Goal: Navigation & Orientation: Find specific page/section

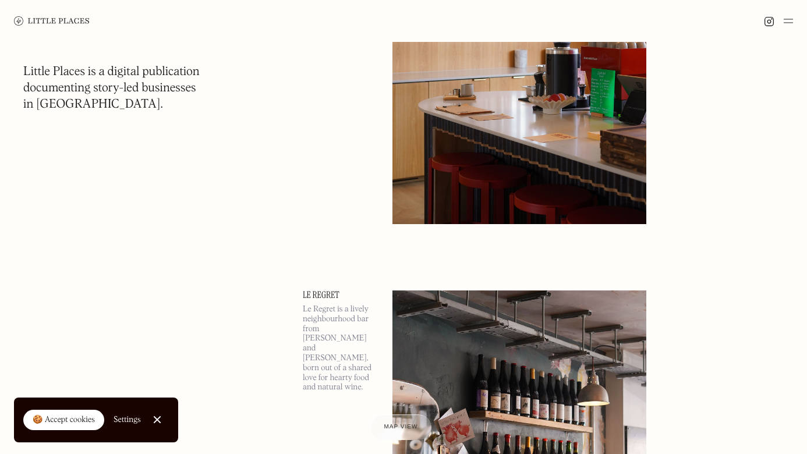
scroll to position [1225, 0]
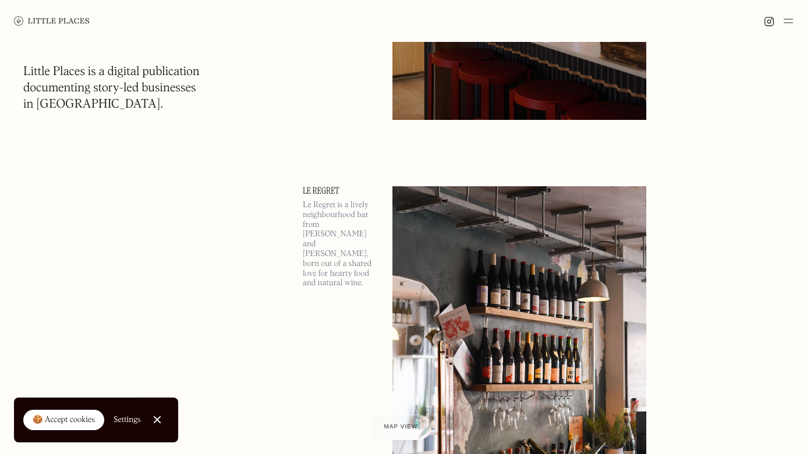
click at [792, 22] on img at bounding box center [788, 21] width 9 height 14
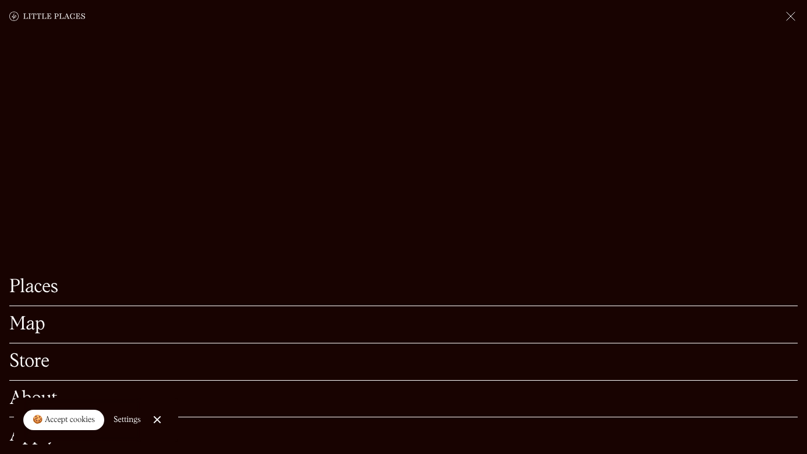
click at [44, 312] on div "Map" at bounding box center [403, 324] width 789 height 37
click at [41, 314] on div "Map" at bounding box center [403, 324] width 789 height 37
click at [37, 322] on link "Map" at bounding box center [403, 325] width 789 height 18
